Goal: Obtain resource: Download file/media

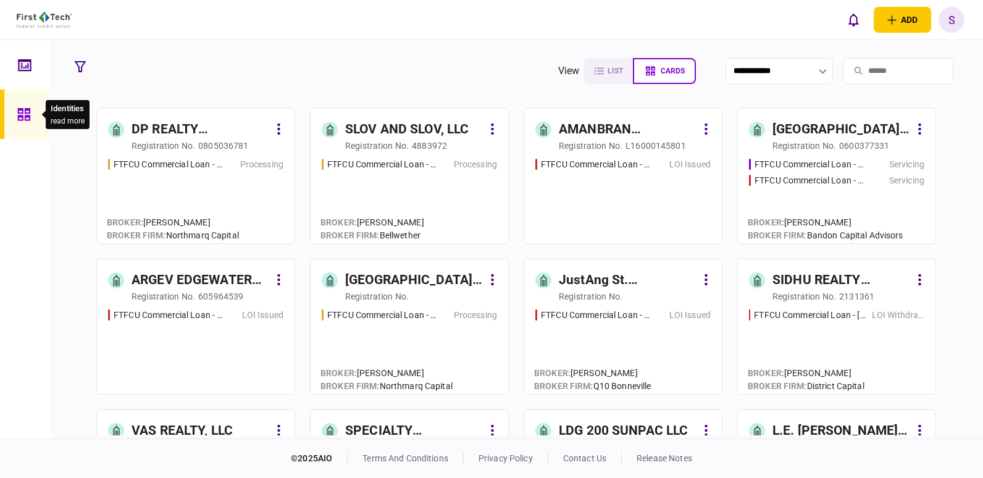
click at [25, 112] on icon at bounding box center [23, 114] width 12 height 12
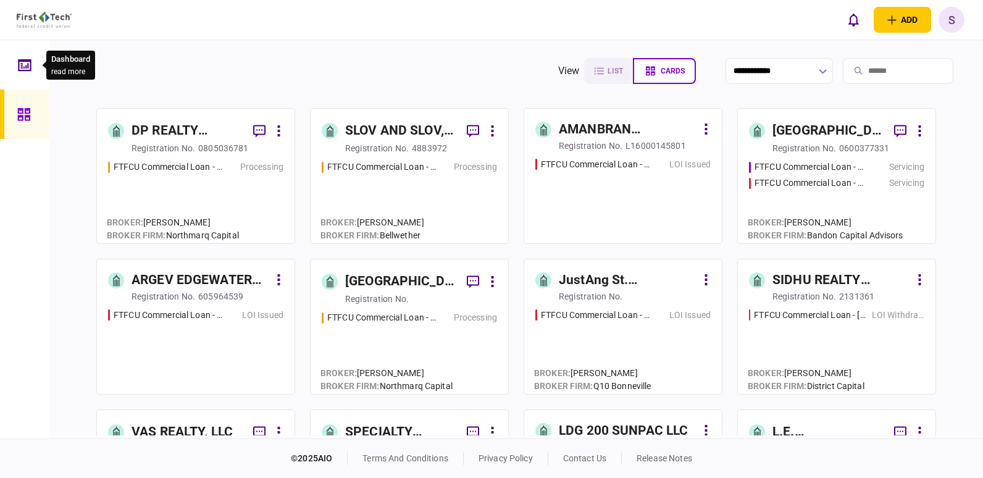
click at [27, 64] on icon at bounding box center [25, 65] width 14 height 14
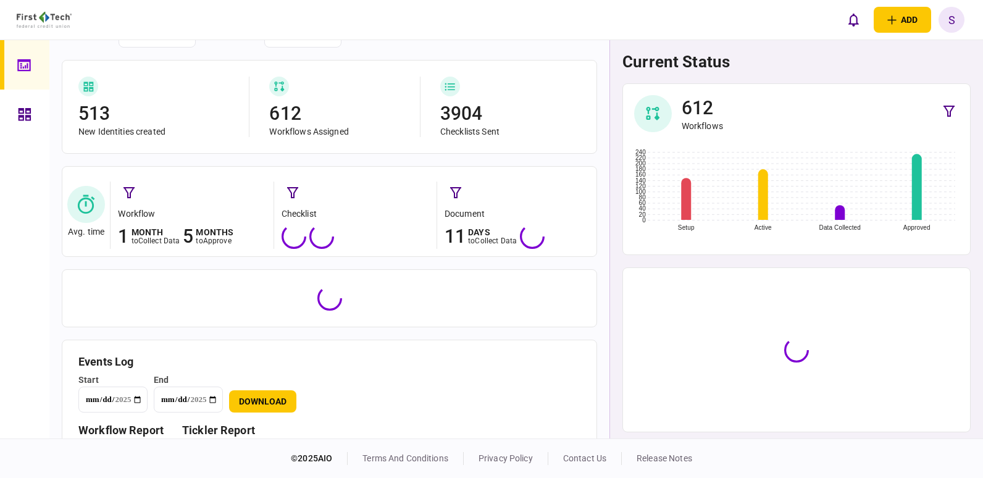
scroll to position [114, 0]
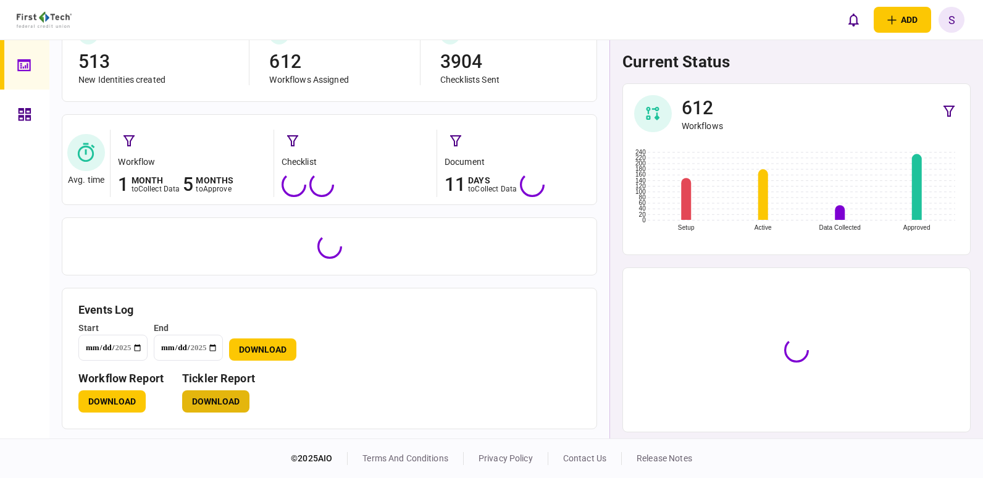
click at [214, 399] on button "Download" at bounding box center [215, 401] width 67 height 22
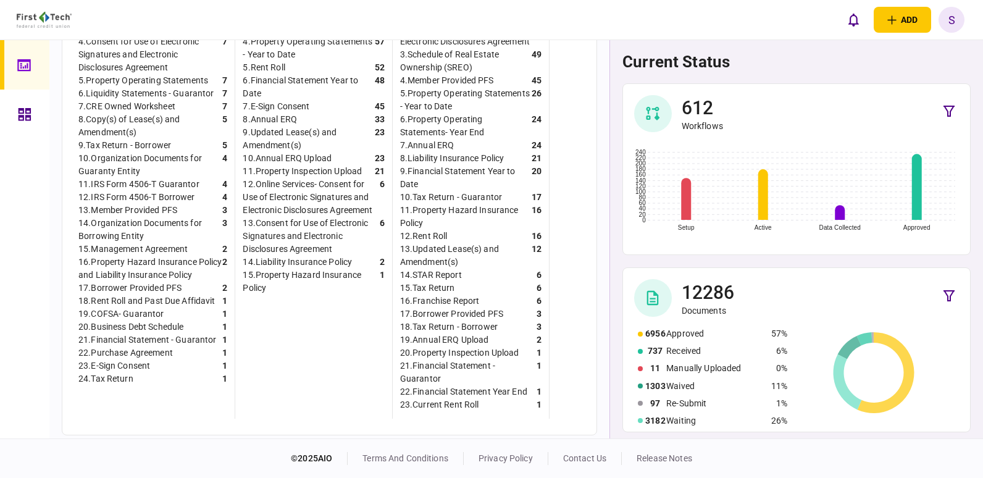
scroll to position [595, 0]
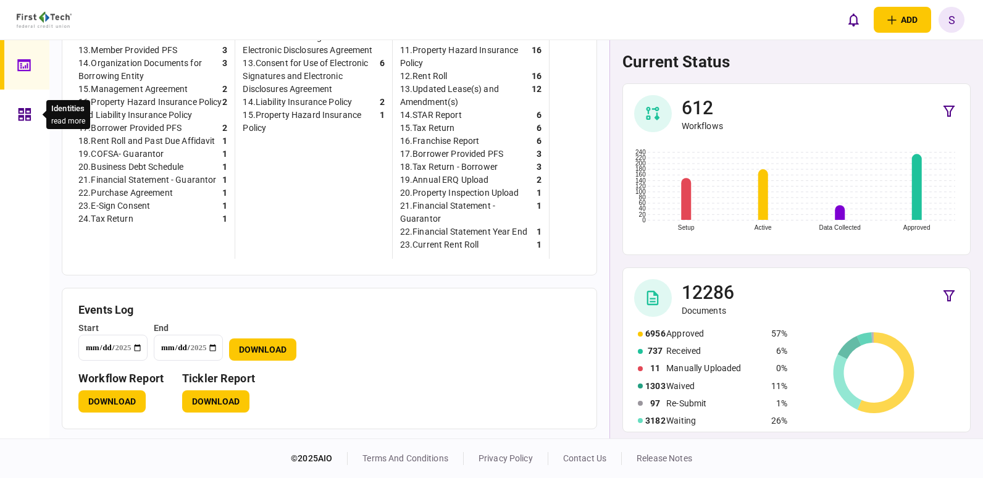
click at [27, 120] on icon at bounding box center [25, 114] width 12 height 12
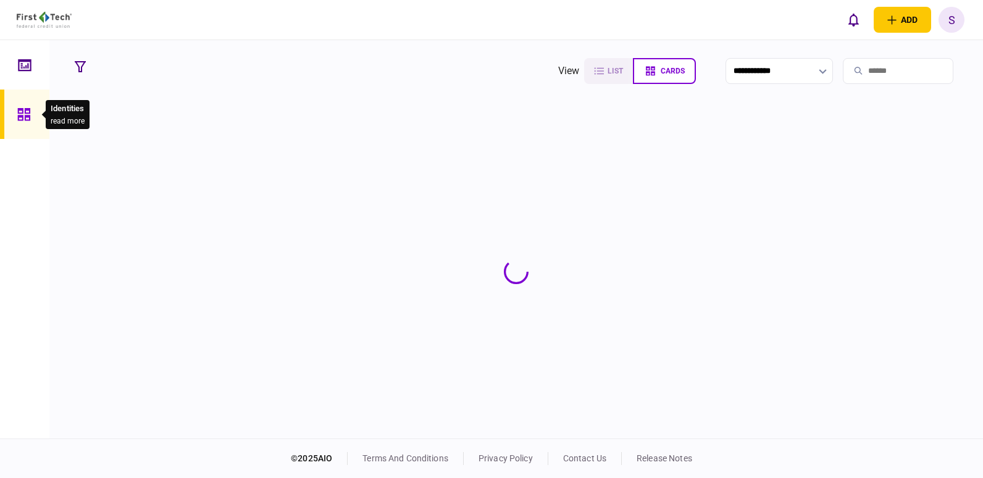
click at [24, 118] on icon at bounding box center [24, 114] width 14 height 14
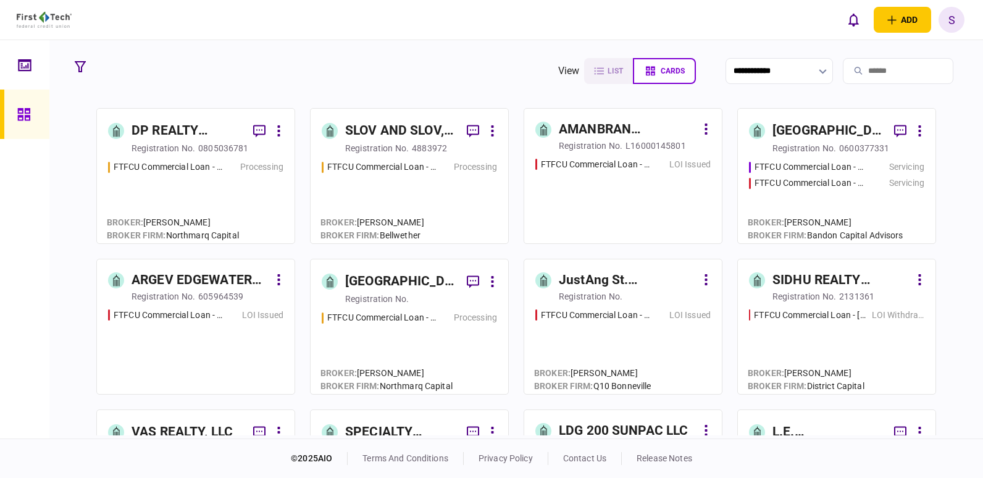
click at [864, 73] on input "search" at bounding box center [898, 71] width 111 height 26
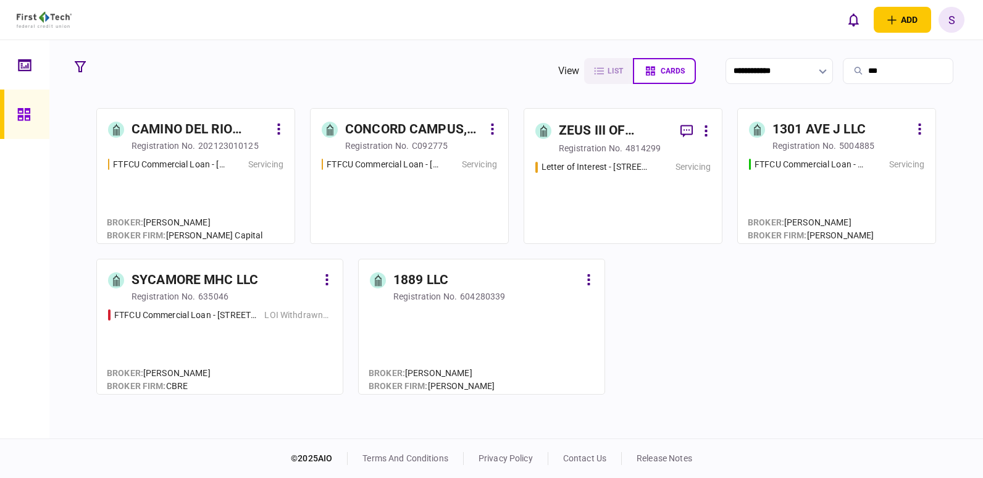
type input "***"
click at [136, 140] on div "registration no." at bounding box center [164, 146] width 64 height 12
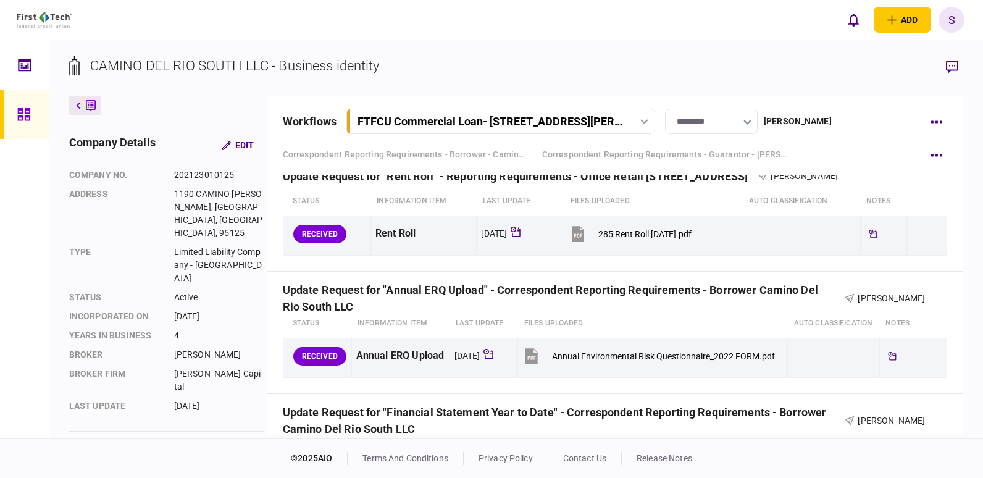
scroll to position [1235, 0]
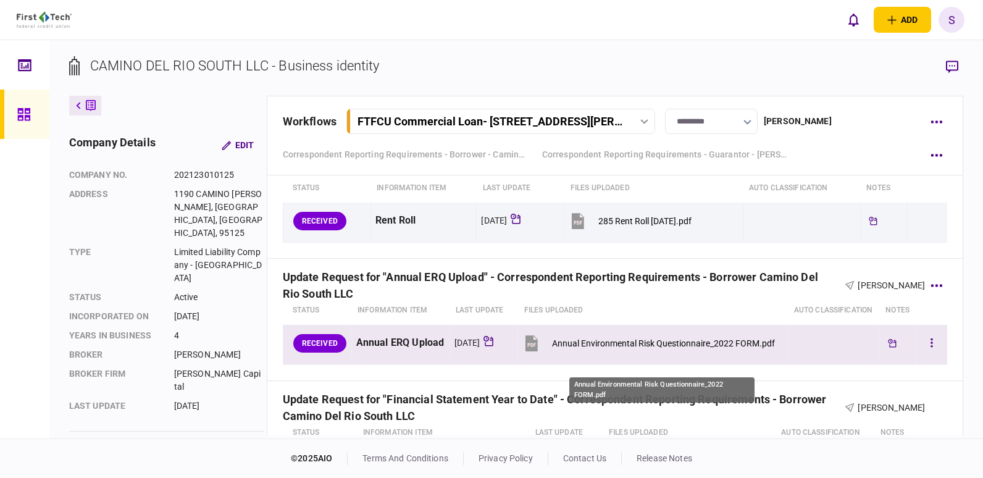
click at [628, 348] on div "Annual Environmental Risk Questionnaire_2022 FORM.pdf" at bounding box center [663, 343] width 223 height 10
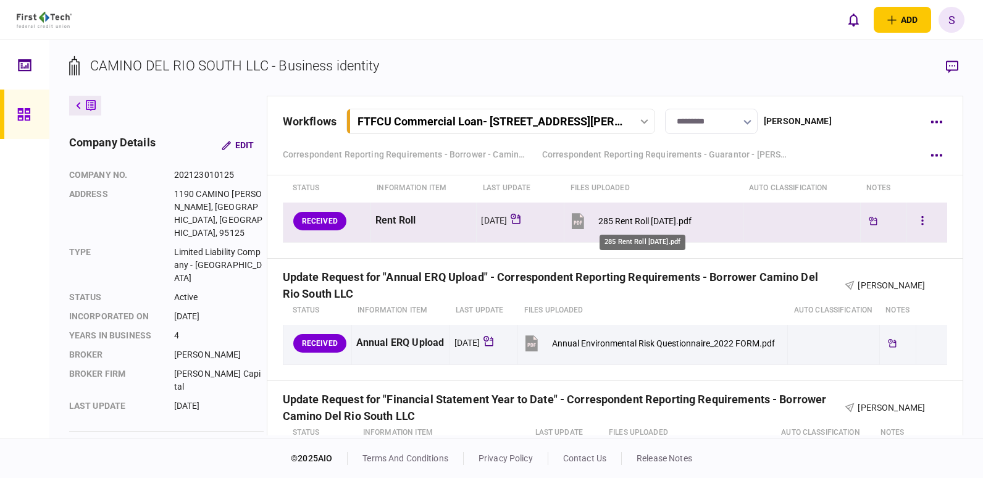
click at [658, 222] on div "285 Rent Roll [DATE].pdf" at bounding box center [644, 221] width 93 height 10
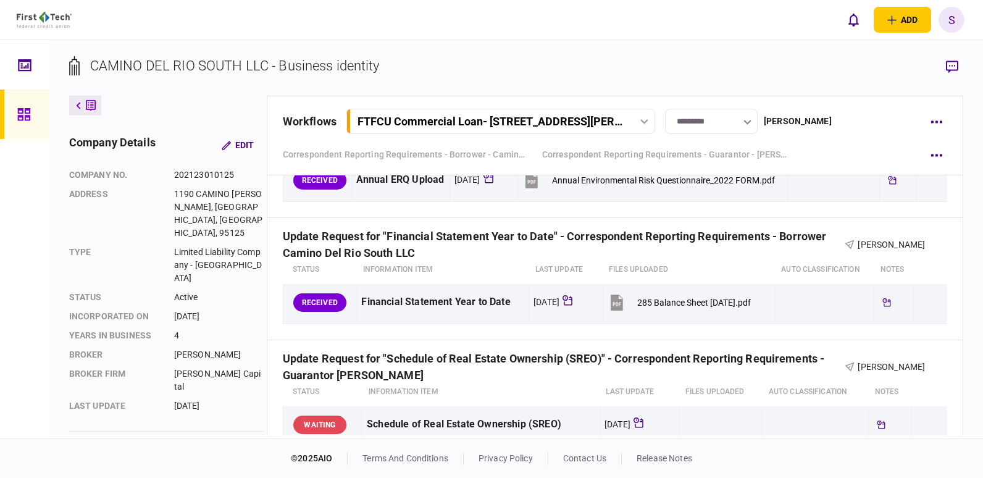
scroll to position [1420, 0]
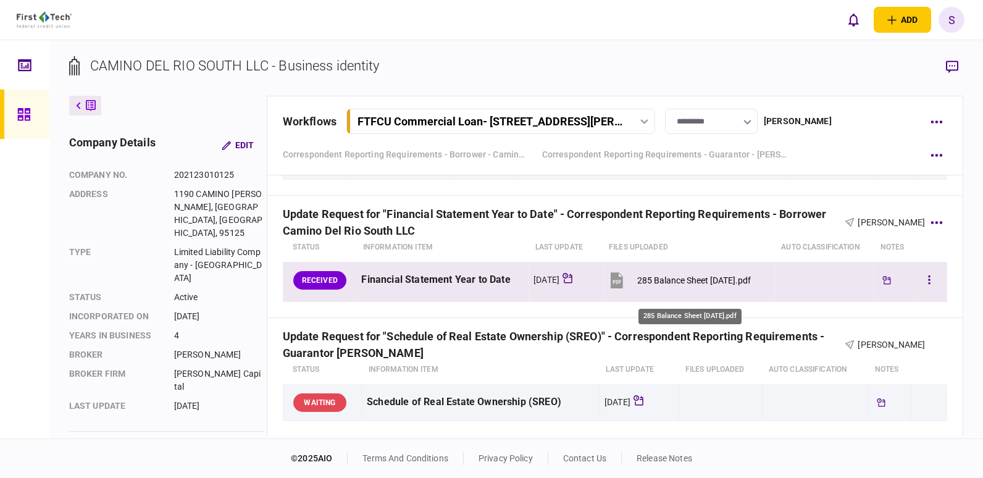
click at [683, 285] on div "285 Balance Sheet [DATE].pdf" at bounding box center [694, 280] width 114 height 10
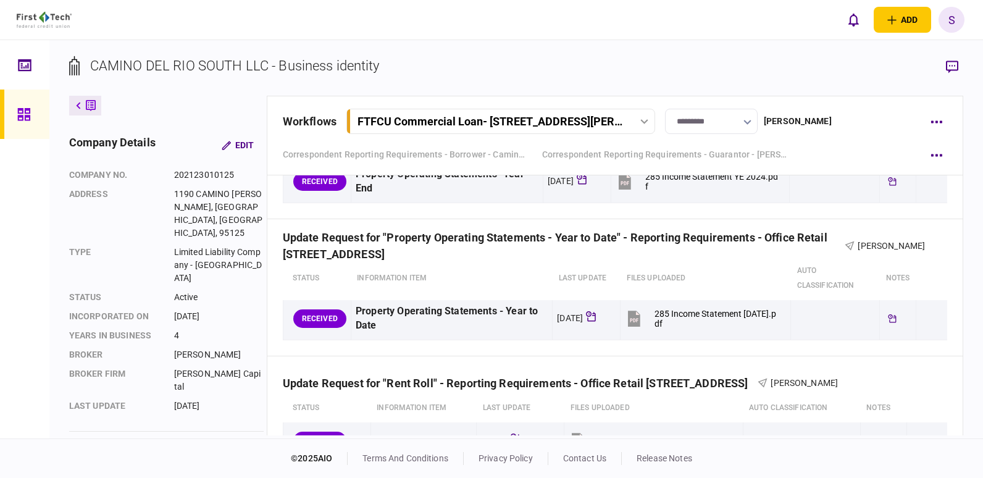
scroll to position [1002, 0]
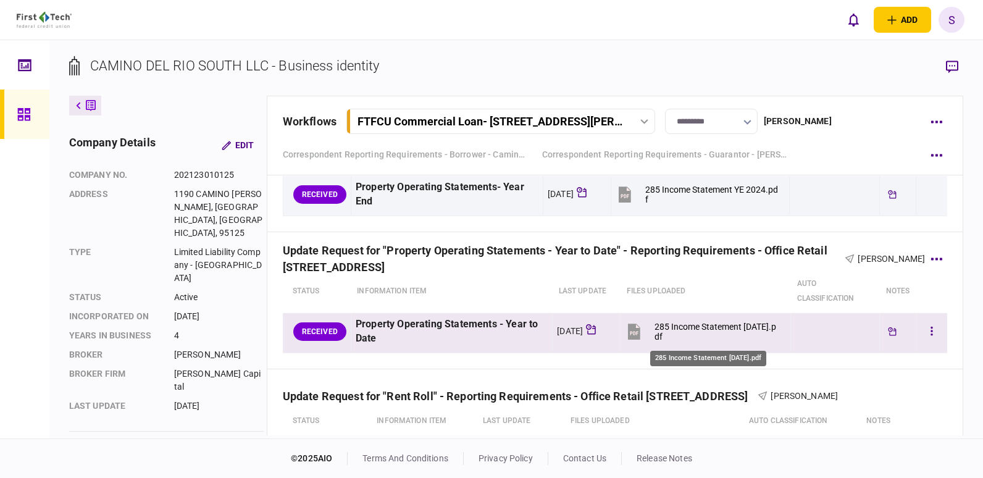
click at [682, 331] on div "285 Income Statement [DATE].pdf" at bounding box center [717, 332] width 125 height 20
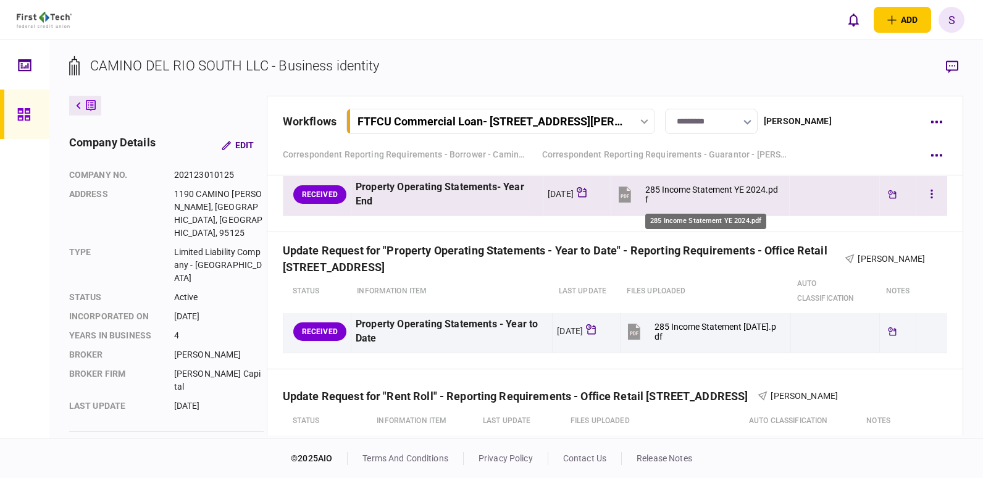
click at [696, 191] on div "285 Income Statement YE 2024.pdf" at bounding box center [711, 195] width 133 height 20
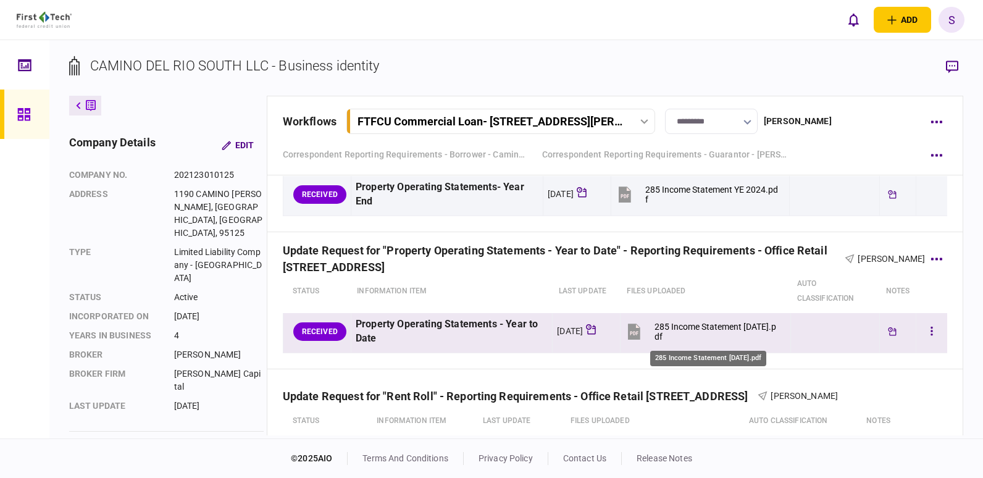
click at [687, 325] on div "285 Income Statement [DATE].pdf" at bounding box center [717, 332] width 125 height 20
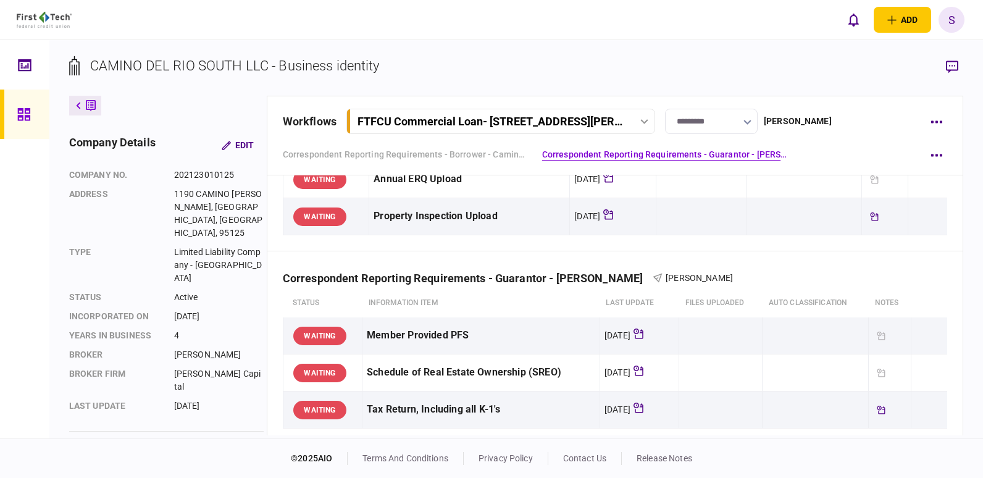
scroll to position [138, 0]
